Goal: Task Accomplishment & Management: Manage account settings

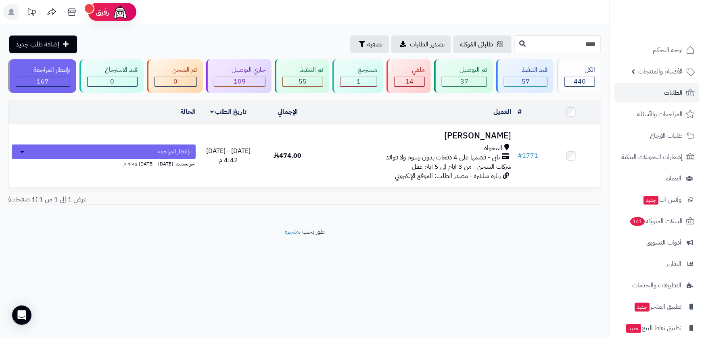
click at [532, 45] on input "****" at bounding box center [558, 44] width 86 height 18
type input "****"
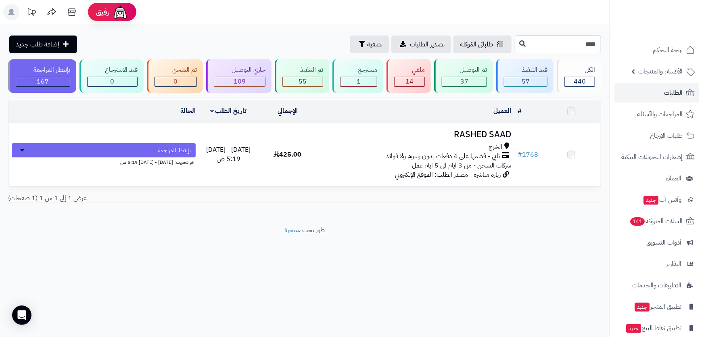
click at [408, 146] on div "الخرج" at bounding box center [415, 146] width 191 height 9
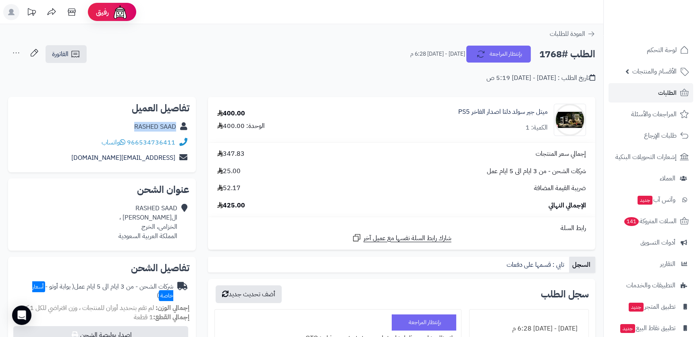
drag, startPoint x: 125, startPoint y: 126, endPoint x: 174, endPoint y: 126, distance: 48.8
click at [174, 126] on div "RASHED SAAD" at bounding box center [102, 127] width 175 height 16
copy link "RASHED SAAD"
drag, startPoint x: 83, startPoint y: 157, endPoint x: 176, endPoint y: 158, distance: 93.2
click at [176, 158] on div "rashed7677r@gmail.com" at bounding box center [102, 158] width 175 height 16
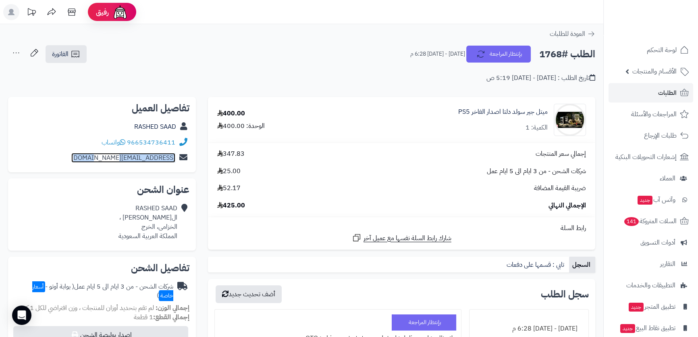
copy div "rashed7677r@gmail.com"
click at [155, 219] on div "RASHED SAAD الامير تركي بن عبدالعزيز ، الخزامى، الخرج المملكة العربية السعودية" at bounding box center [148, 222] width 59 height 37
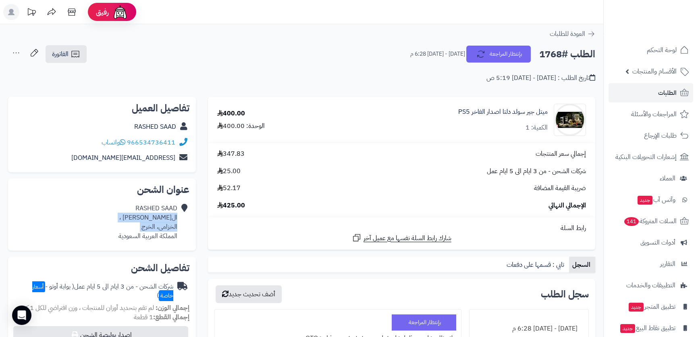
drag, startPoint x: 155, startPoint y: 219, endPoint x: 155, endPoint y: 225, distance: 6.5
click at [155, 225] on div "RASHED SAAD الامير تركي بن عبدالعزيز ، الخزامى، الخرج المملكة العربية السعودية" at bounding box center [148, 222] width 59 height 37
copy div "الامير تركي بن عبدالعزيز ، الخزامى، الخرج"
drag, startPoint x: 177, startPoint y: 141, endPoint x: 172, endPoint y: 138, distance: 6.2
click at [172, 138] on div "966534736411 واتساب" at bounding box center [102, 143] width 175 height 16
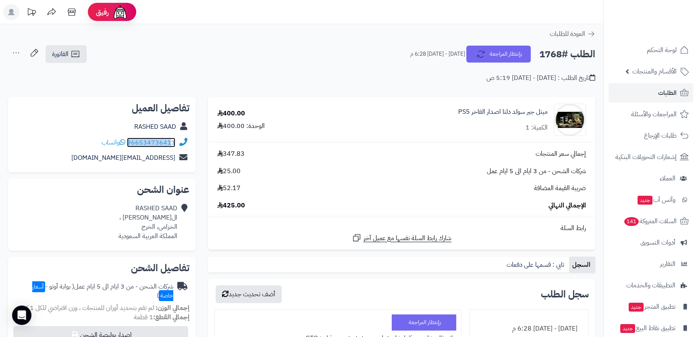
copy div "96653473641"
click at [561, 46] on div "الطلب #1768 بإنتظار المراجعة الأربعاء - ٣ سبتمبر ٢٠٢٥ - 6:28 م" at bounding box center [499, 54] width 192 height 17
click at [563, 52] on h2 "الطلب #1768" at bounding box center [568, 54] width 56 height 17
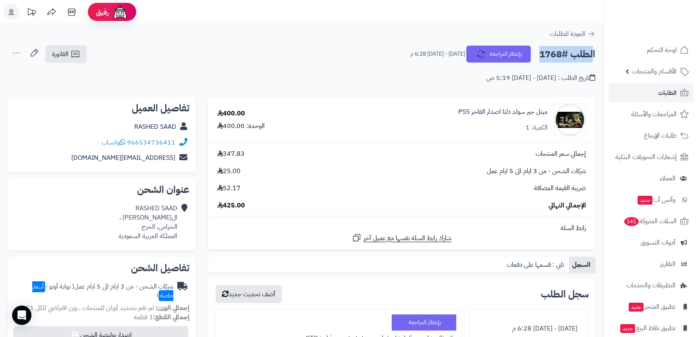
copy div "الطلب #1768 بإنتظار المراجعة"
click at [550, 50] on h2 "الطلب #1768" at bounding box center [568, 54] width 56 height 17
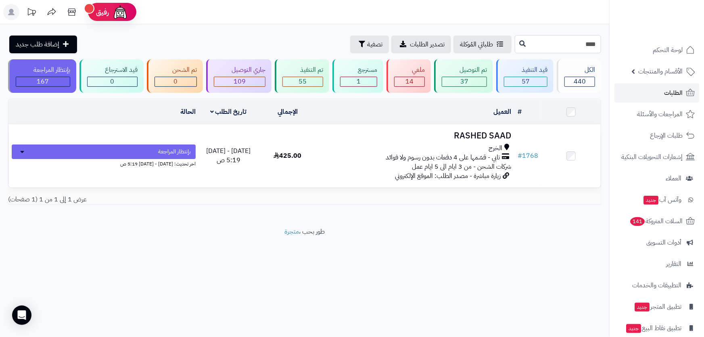
click at [582, 46] on input "****" at bounding box center [558, 44] width 86 height 18
type input "****"
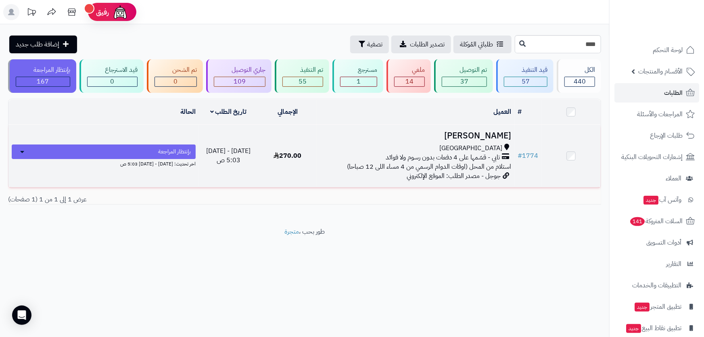
click at [426, 137] on h3 "[PERSON_NAME]" at bounding box center [415, 135] width 191 height 9
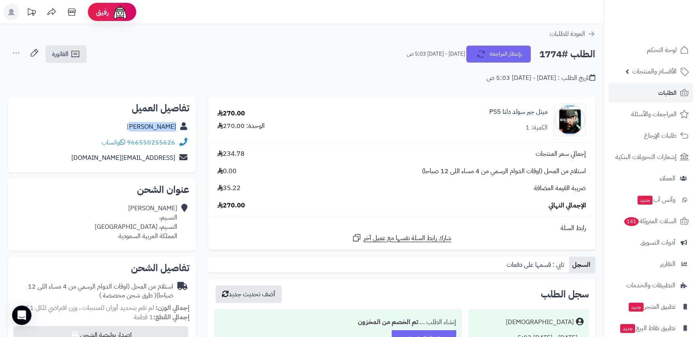
drag, startPoint x: 134, startPoint y: 127, endPoint x: 177, endPoint y: 125, distance: 42.8
click at [177, 125] on div "[PERSON_NAME]" at bounding box center [102, 127] width 175 height 16
copy link "[PERSON_NAME]"
drag, startPoint x: 89, startPoint y: 161, endPoint x: 179, endPoint y: 159, distance: 90.0
click at [179, 159] on div "al3nzi1413@gmail.com" at bounding box center [102, 158] width 175 height 16
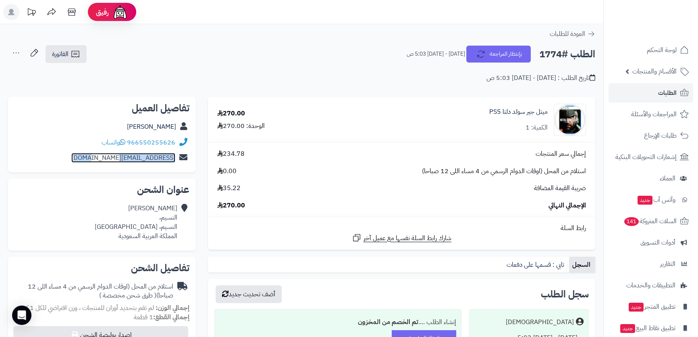
copy div "[EMAIL_ADDRESS][DOMAIN_NAME]"
drag, startPoint x: 176, startPoint y: 142, endPoint x: 170, endPoint y: 142, distance: 6.0
click at [170, 142] on div "966550255626 واتساب" at bounding box center [102, 143] width 175 height 16
copy div "96655025562"
click at [154, 206] on div "نايف العنزي النسيم، النسيم، جدة المملكة العربية السعودية" at bounding box center [136, 222] width 83 height 37
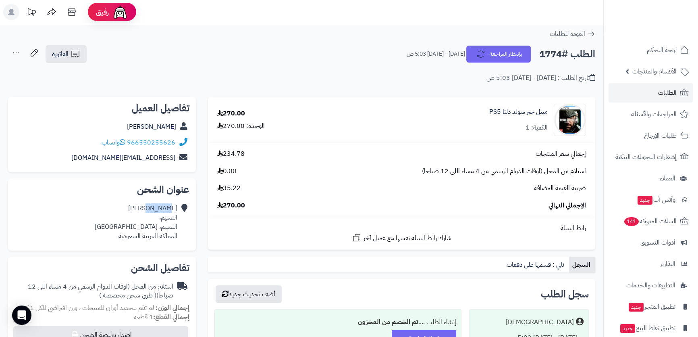
click at [154, 206] on div "نايف العنزي النسيم، النسيم، جدة المملكة العربية السعودية" at bounding box center [136, 222] width 83 height 37
copy div "[PERSON_NAME]"
click at [168, 219] on div "نايف العنزي النسيم، النسيم، جدة المملكة العربية السعودية" at bounding box center [136, 222] width 83 height 37
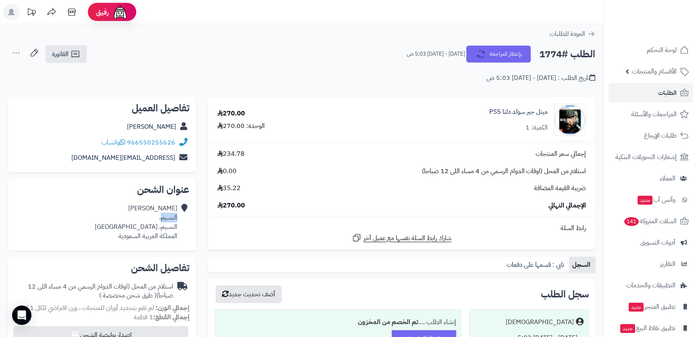
click at [167, 215] on div "نايف العنزي النسيم، النسيم، جدة المملكة العربية السعودية" at bounding box center [136, 222] width 83 height 37
click at [547, 48] on h2 "الطلب #1774" at bounding box center [568, 54] width 56 height 17
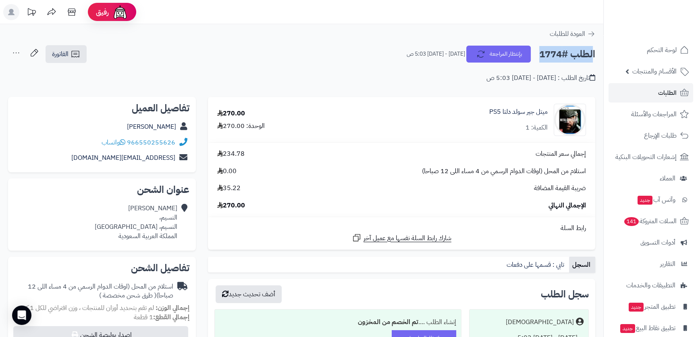
click at [547, 48] on h2 "الطلب #1774" at bounding box center [568, 54] width 56 height 17
copy div "الطلب #1774 بإنتظار المراجعة"
click at [649, 96] on link "الطلبات" at bounding box center [651, 92] width 85 height 19
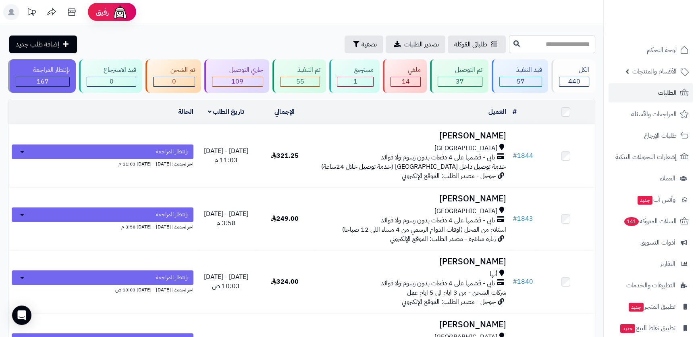
click at [509, 46] on input "text" at bounding box center [552, 44] width 86 height 18
type input "*****"
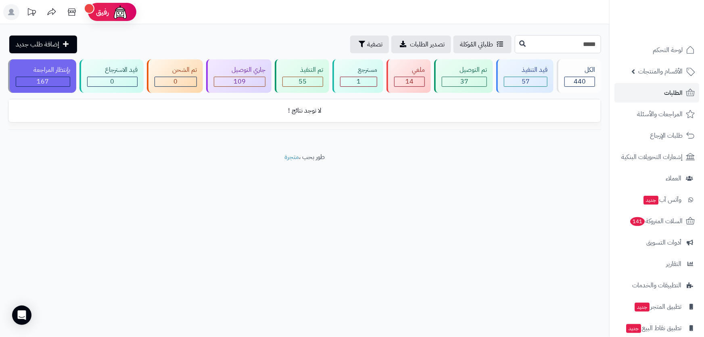
click at [542, 35] on input "*****" at bounding box center [558, 44] width 86 height 18
